Goal: Find specific page/section: Find specific page/section

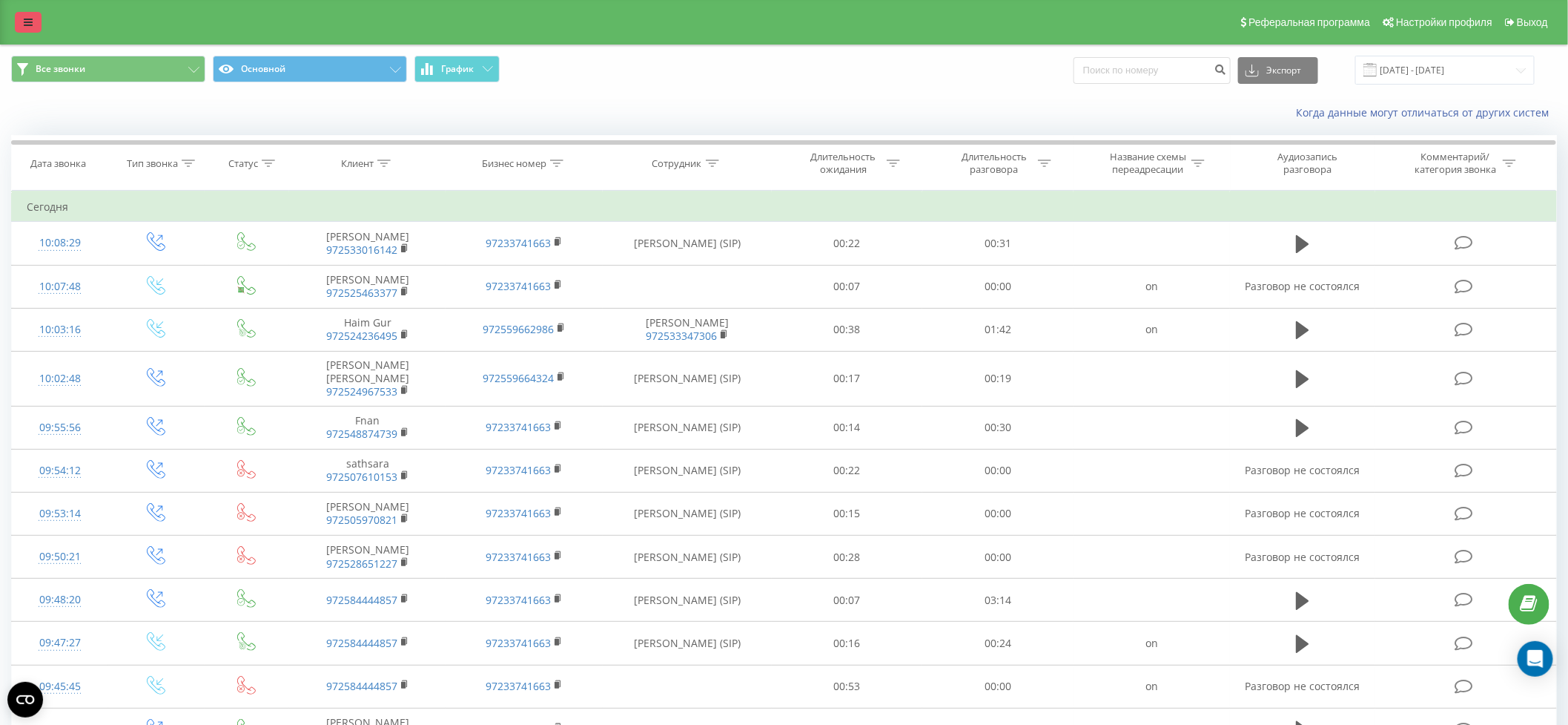
click at [30, 25] on icon at bounding box center [28, 22] width 9 height 11
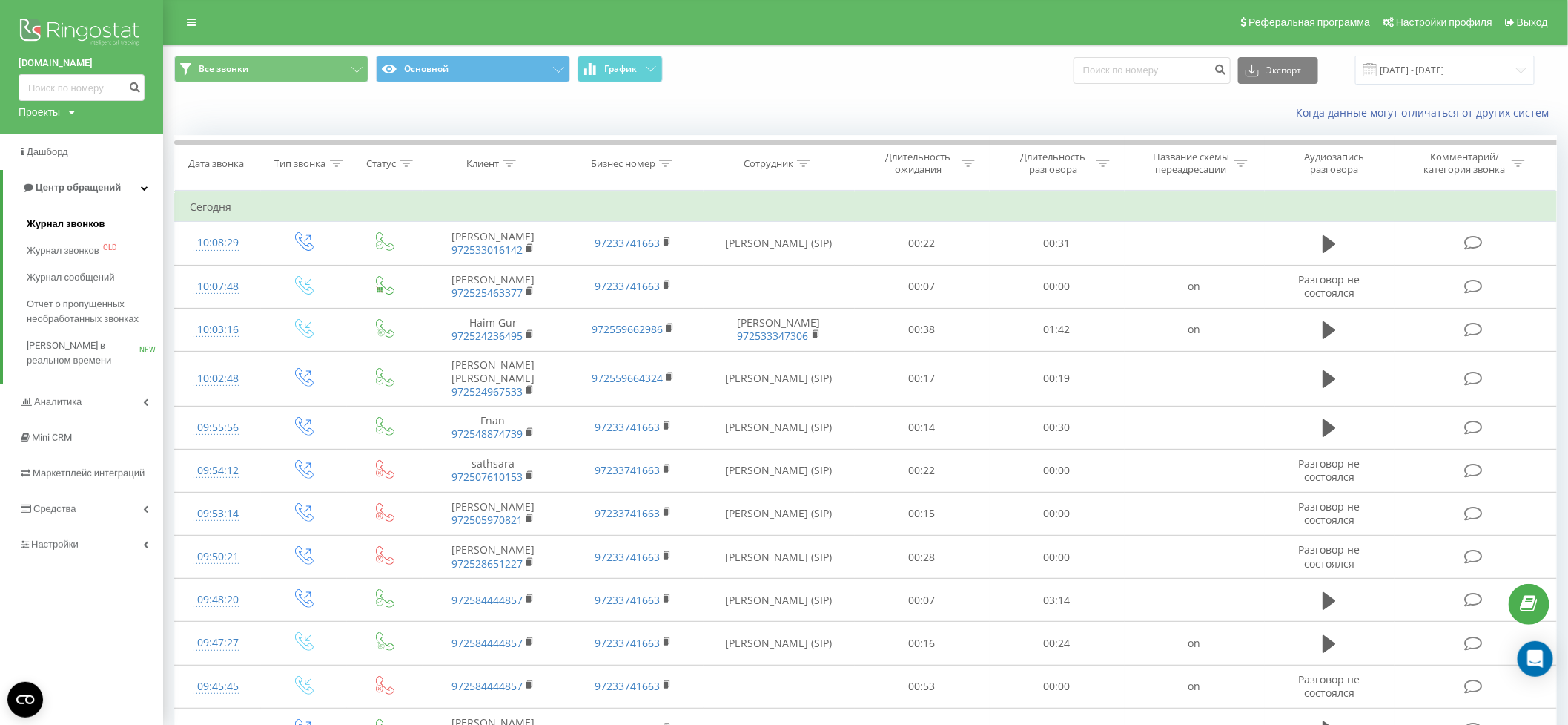
click at [43, 225] on span "Журнал звонков" at bounding box center [66, 223] width 78 height 14
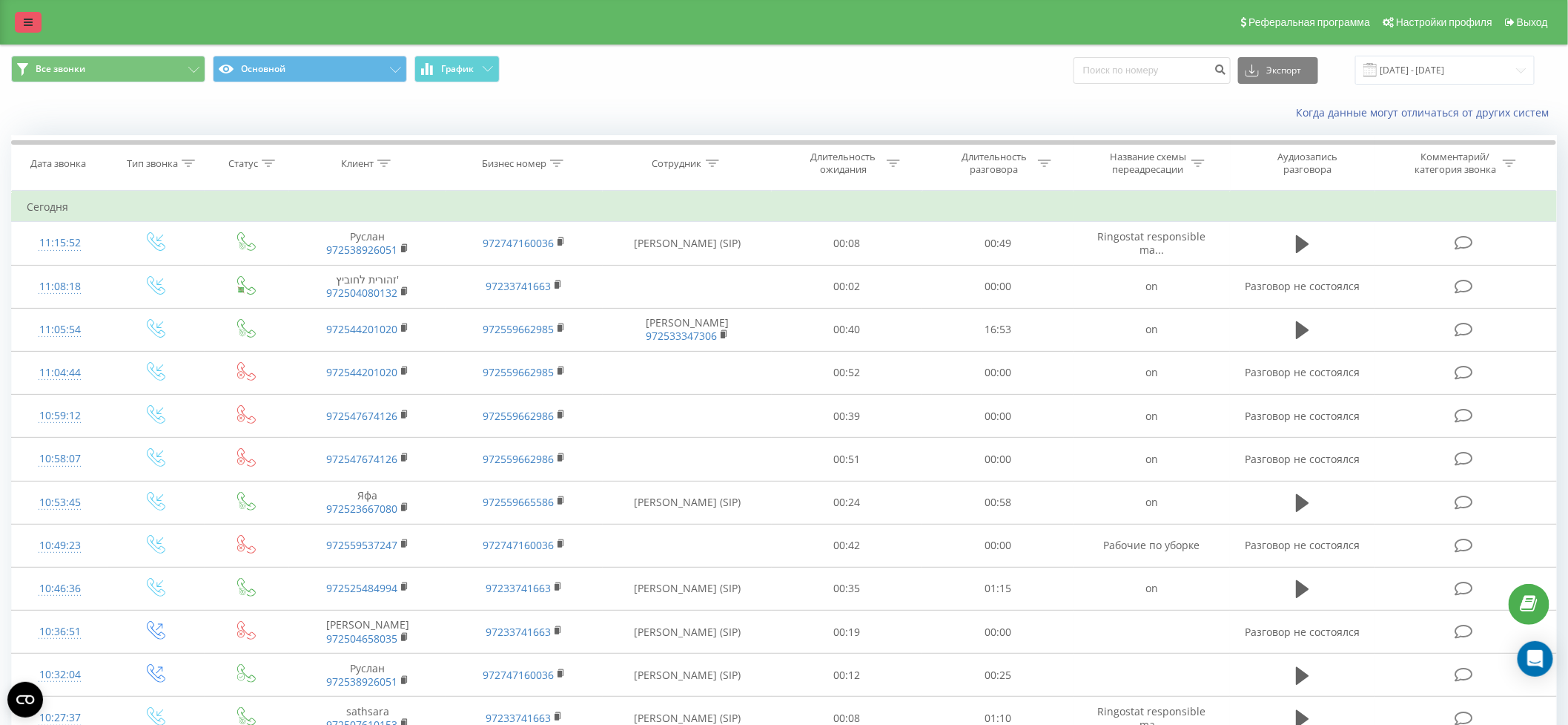
click at [27, 24] on icon at bounding box center [28, 22] width 9 height 11
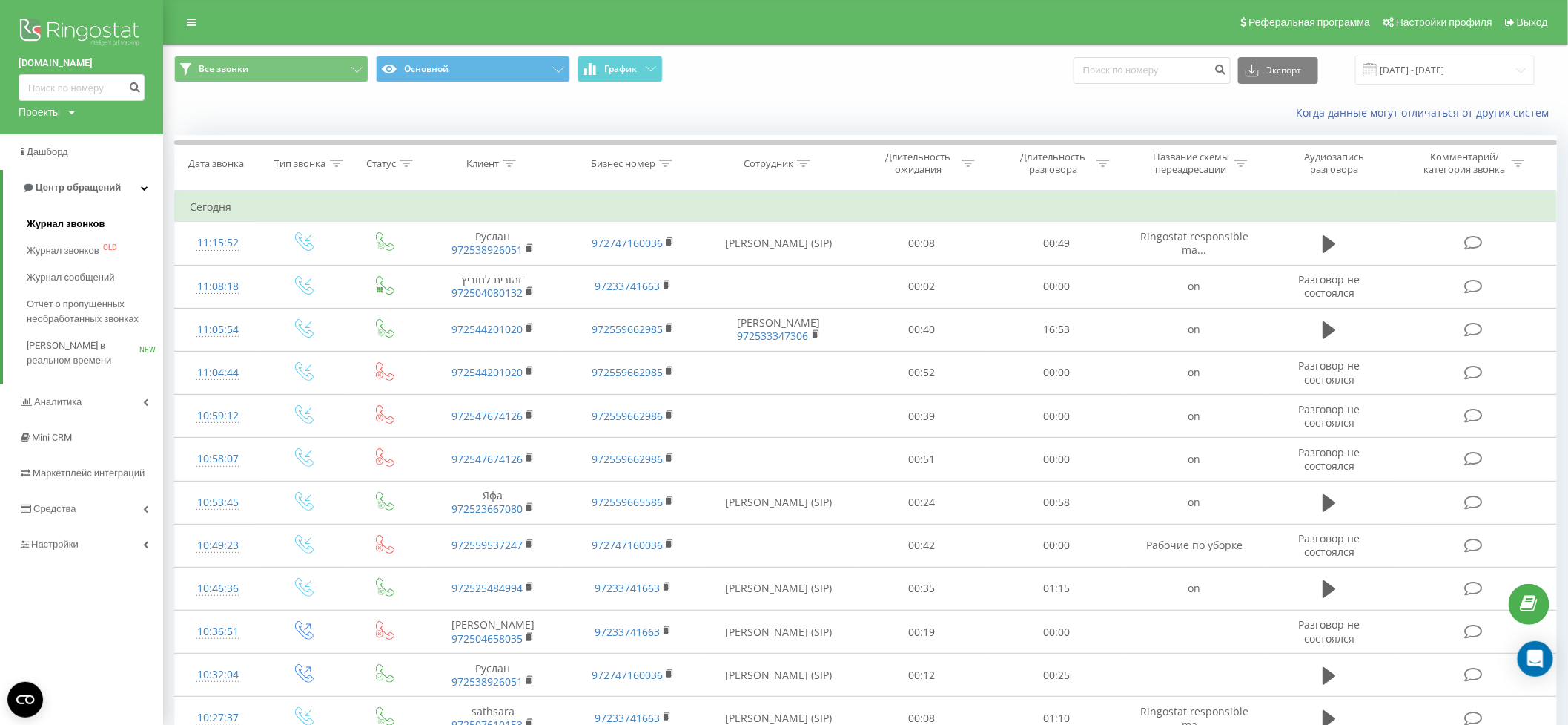
click at [48, 219] on span "Журнал звонков" at bounding box center [66, 223] width 78 height 14
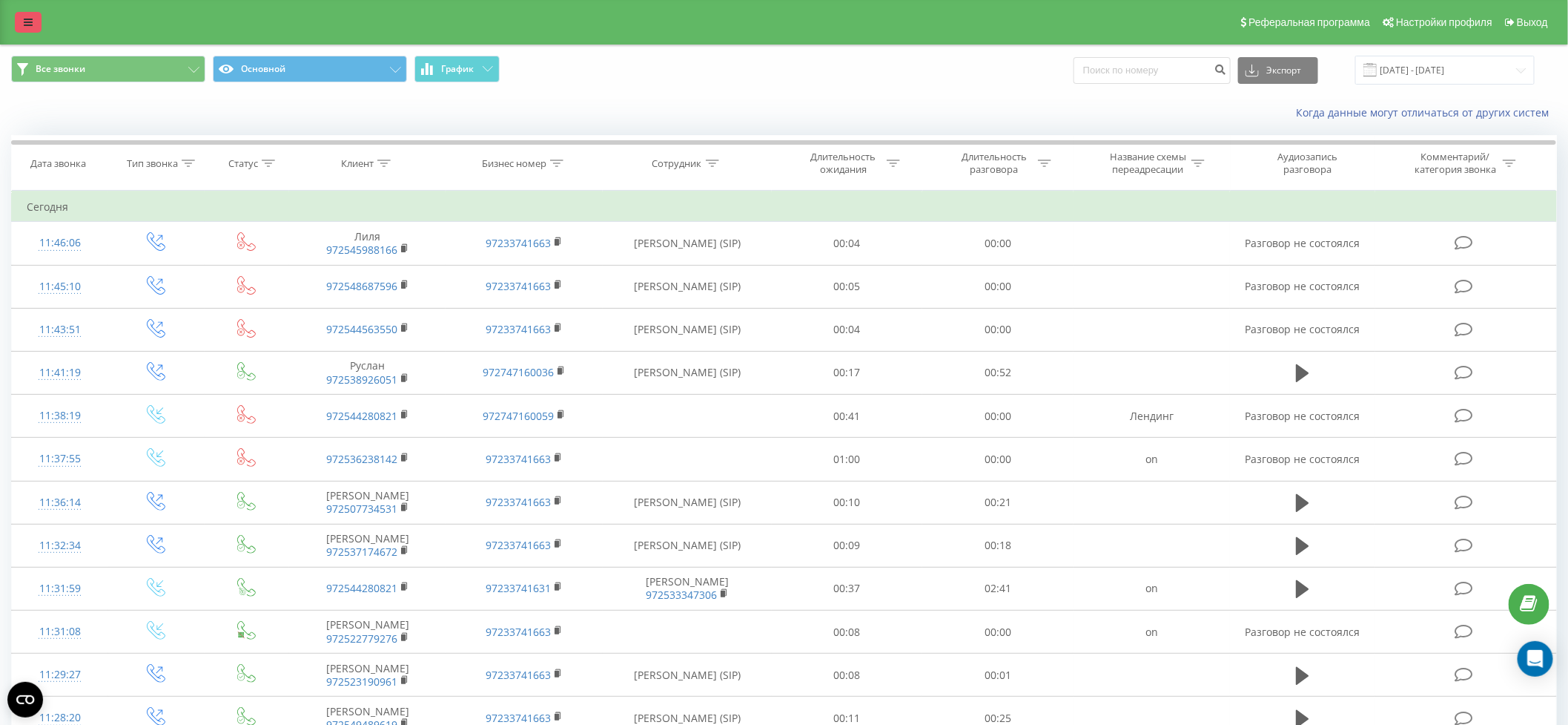
click at [29, 21] on icon at bounding box center [28, 22] width 9 height 11
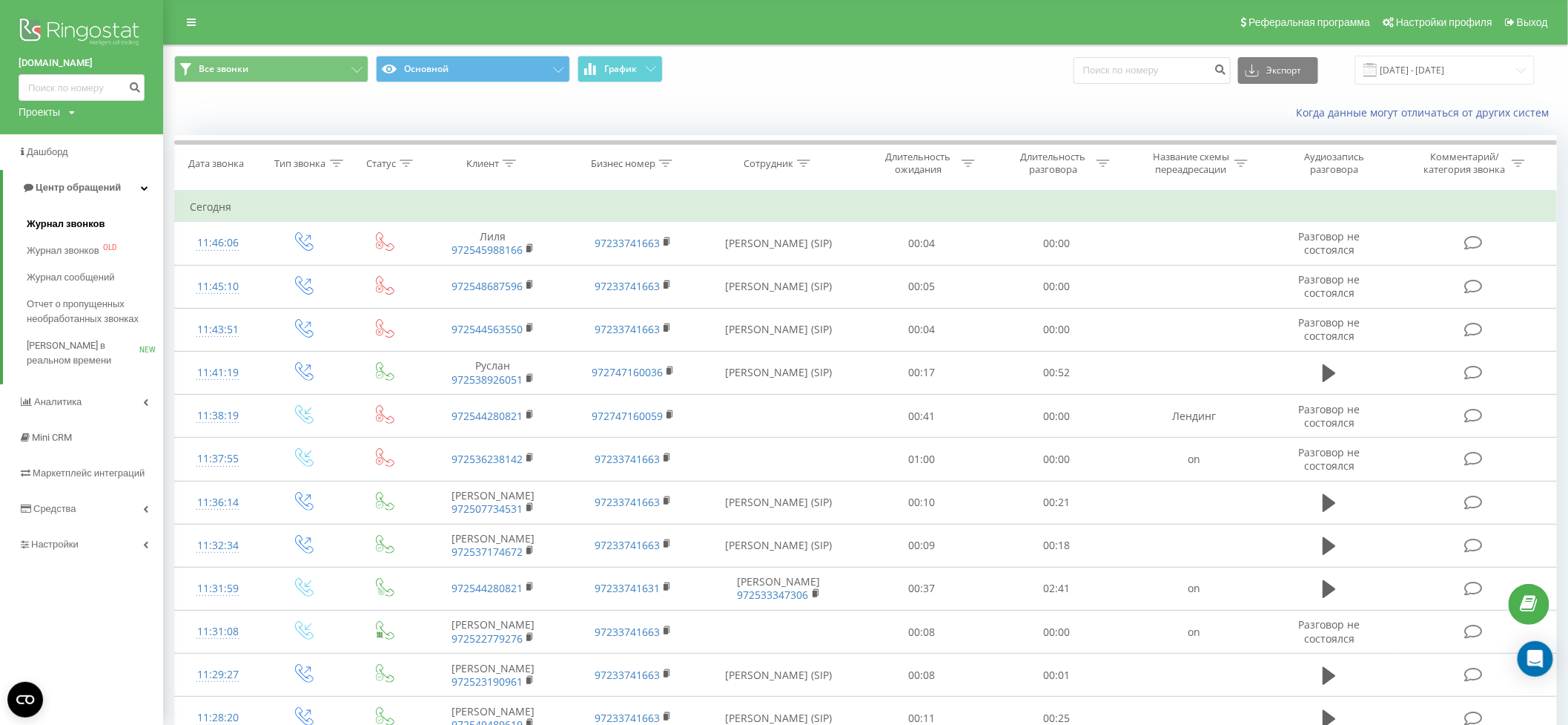
click at [52, 223] on span "Журнал звонков" at bounding box center [66, 223] width 78 height 14
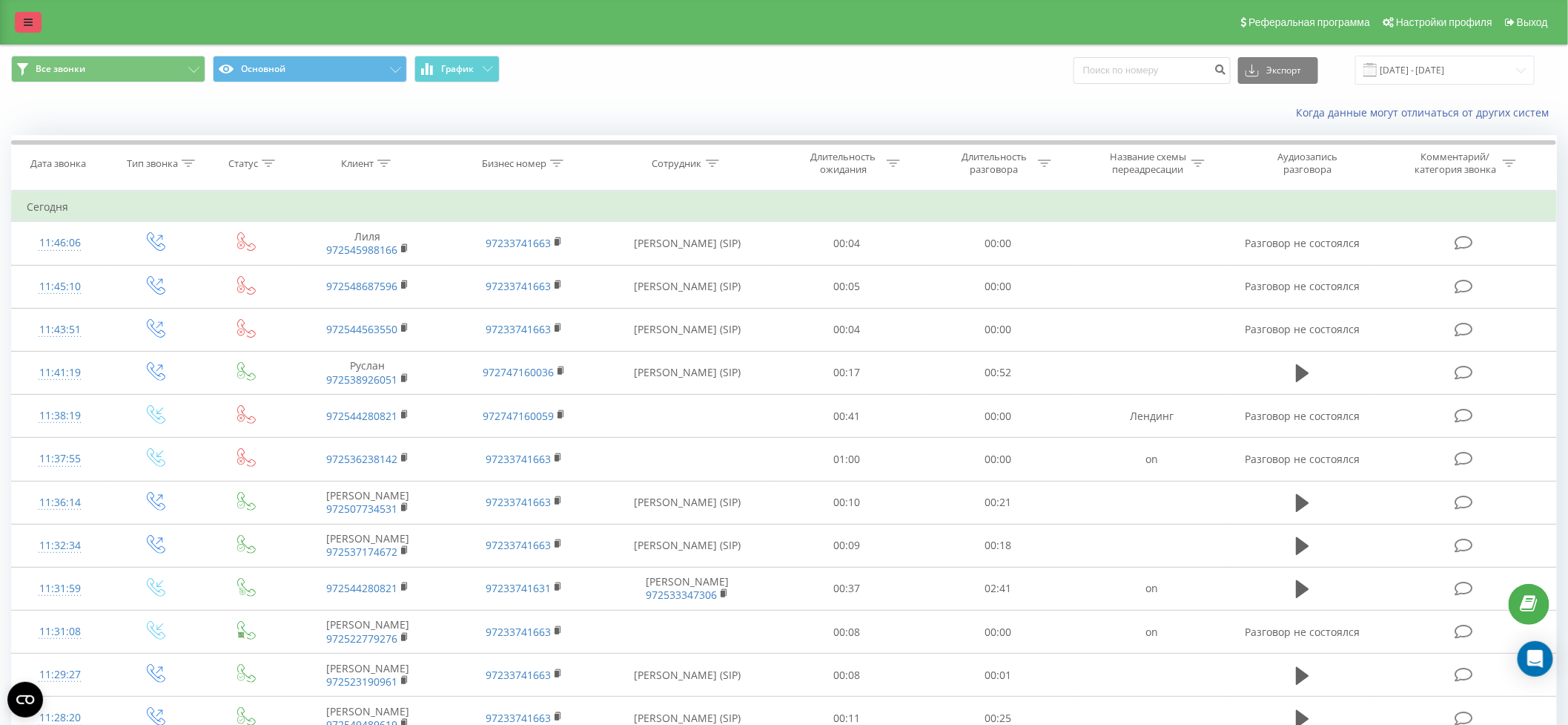
click at [24, 21] on icon at bounding box center [28, 22] width 9 height 11
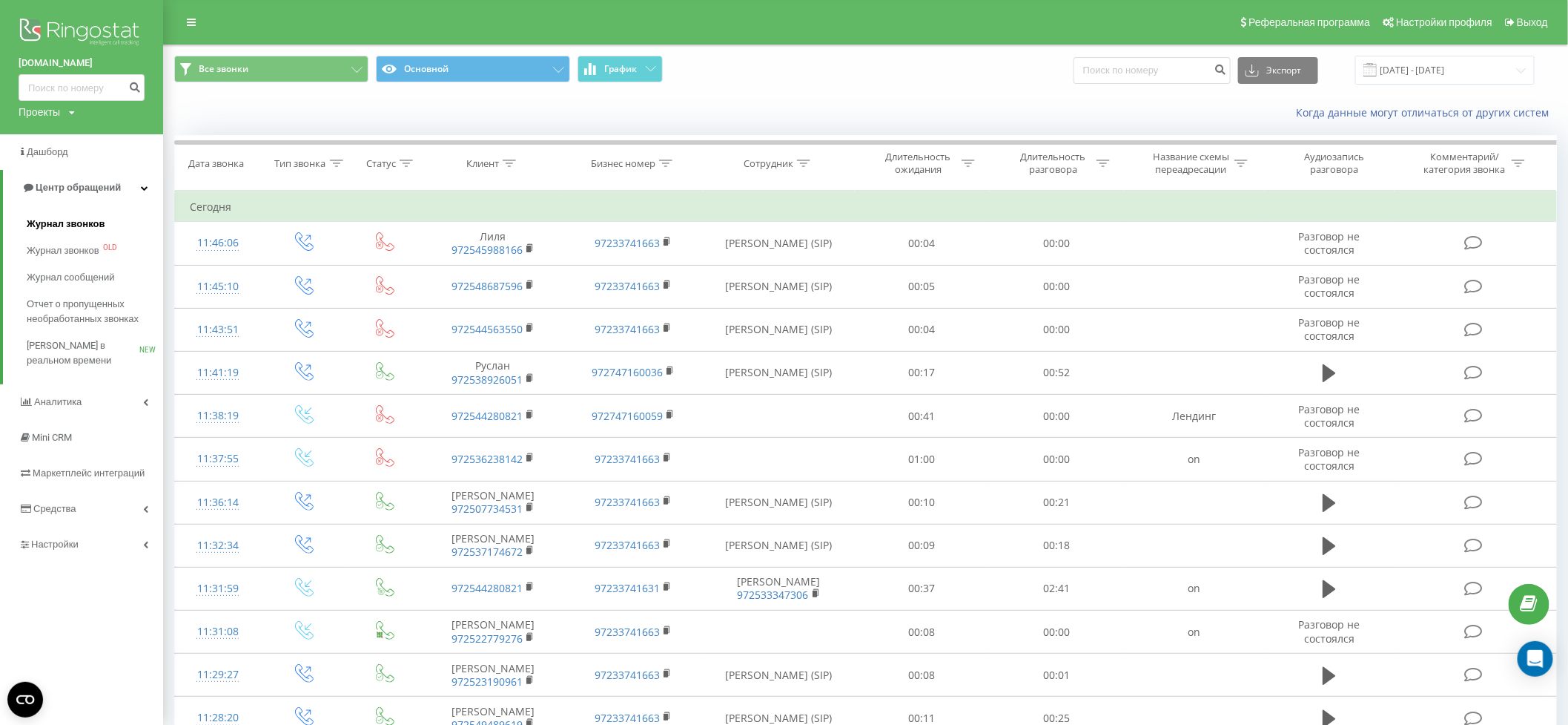
click at [50, 225] on span "Журнал звонков" at bounding box center [66, 223] width 78 height 14
